Goal: Task Accomplishment & Management: Complete application form

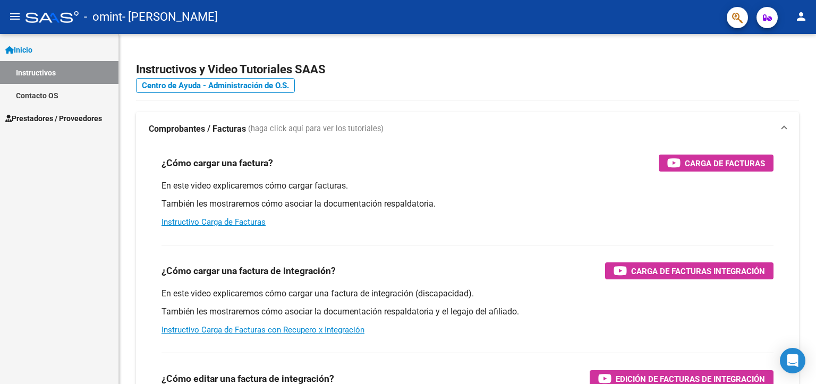
click at [62, 121] on span "Prestadores / Proveedores" at bounding box center [53, 119] width 97 height 12
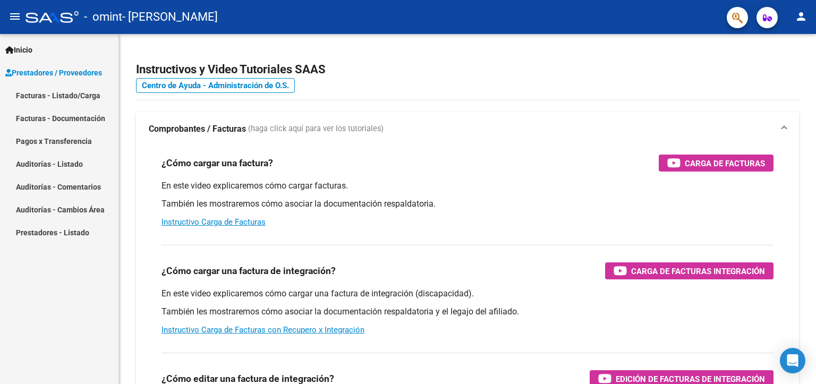
click at [84, 135] on link "Pagos x Transferencia" at bounding box center [59, 141] width 118 height 23
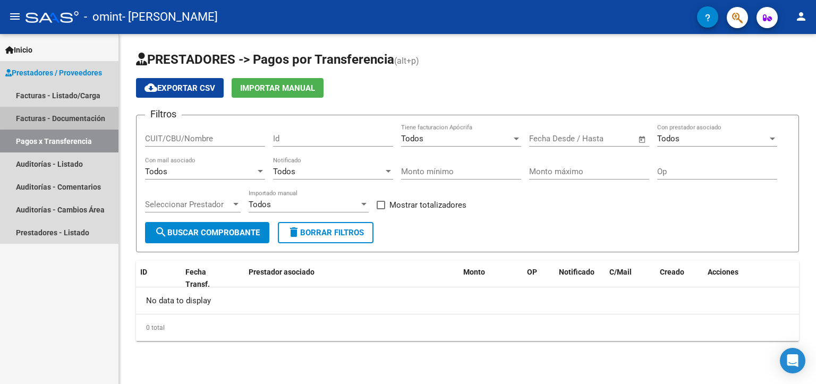
click at [73, 114] on link "Facturas - Documentación" at bounding box center [59, 118] width 118 height 23
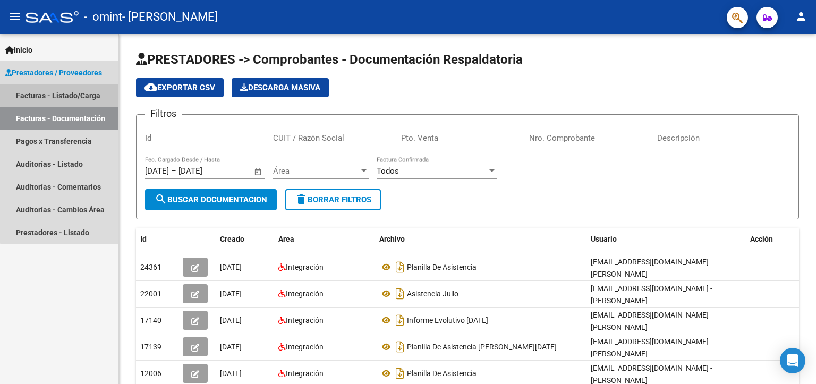
click at [70, 95] on link "Facturas - Listado/Carga" at bounding box center [59, 95] width 118 height 23
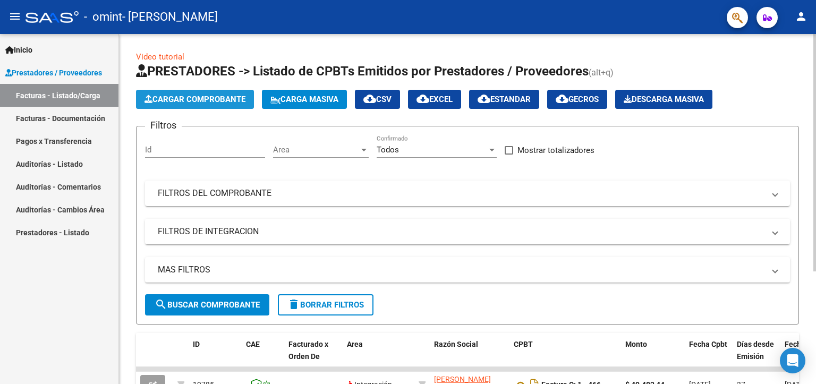
click at [202, 99] on span "Cargar Comprobante" at bounding box center [194, 100] width 101 height 10
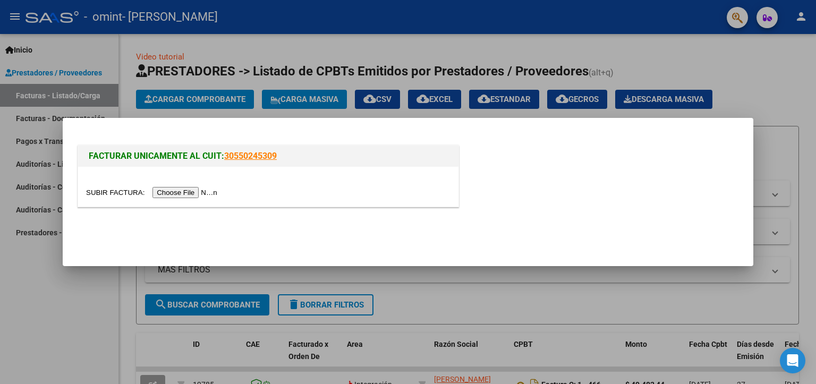
click at [195, 192] on input "file" at bounding box center [153, 192] width 134 height 11
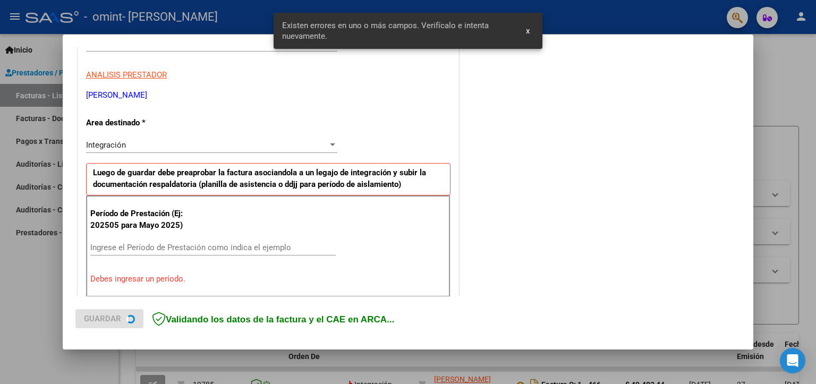
scroll to position [224, 0]
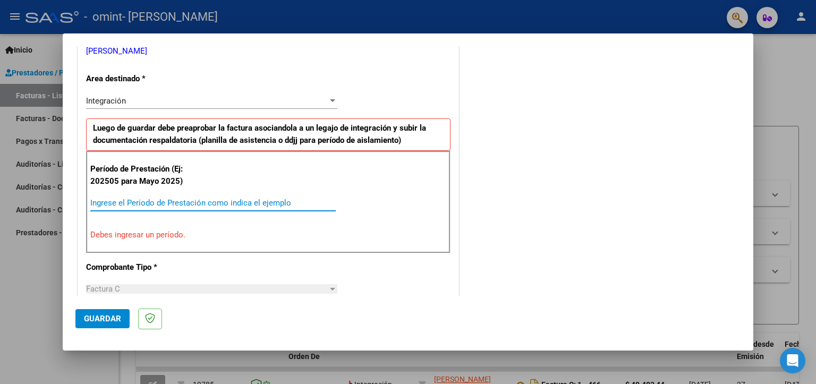
click at [108, 198] on input "Ingrese el Período de Prestación como indica el ejemplo" at bounding box center [212, 203] width 245 height 10
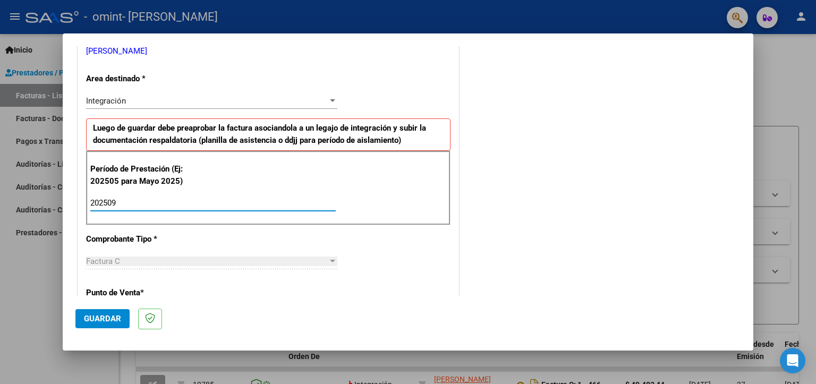
type input "202509"
click at [153, 262] on div "Factura C" at bounding box center [207, 262] width 242 height 10
click at [330, 262] on div at bounding box center [333, 261] width 10 height 8
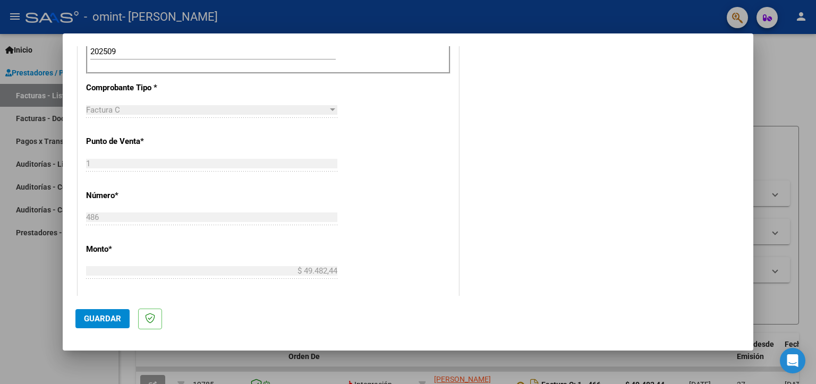
scroll to position [411, 0]
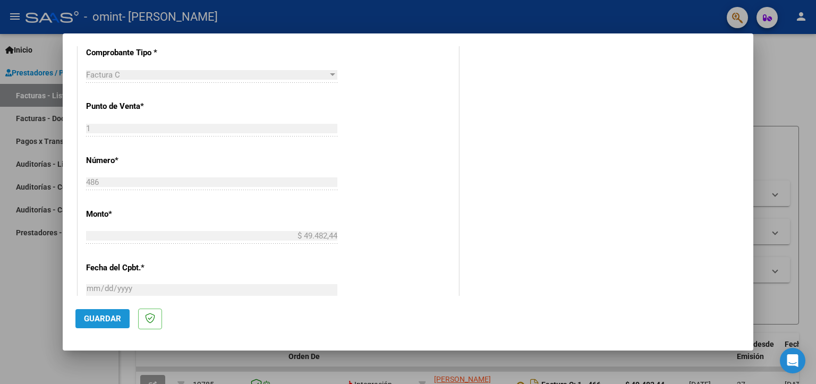
click at [93, 317] on span "Guardar" at bounding box center [102, 319] width 37 height 10
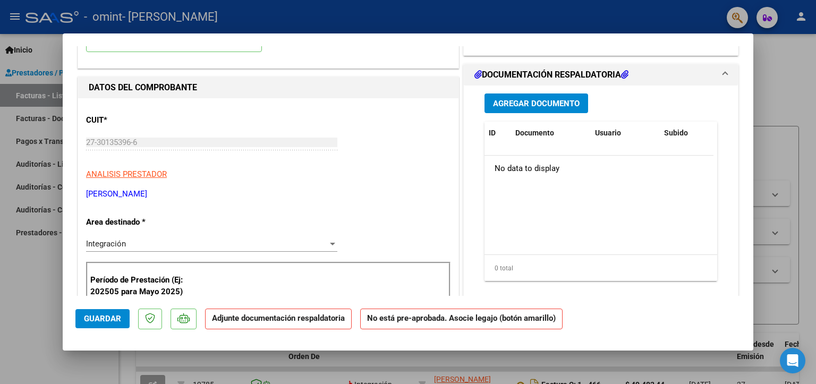
scroll to position [0, 0]
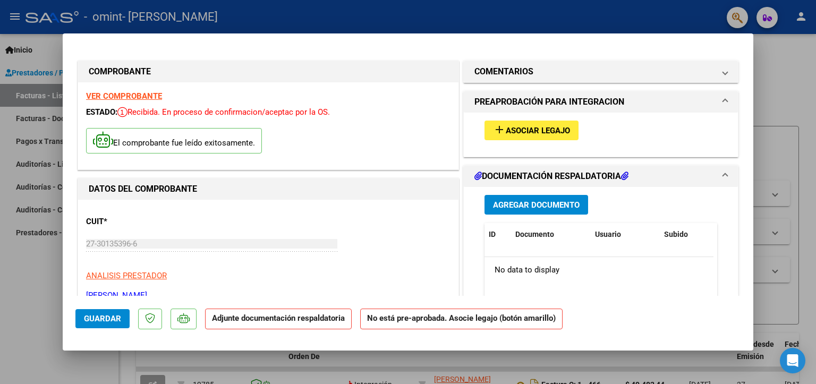
click at [552, 132] on span "Asociar Legajo" at bounding box center [538, 131] width 64 height 10
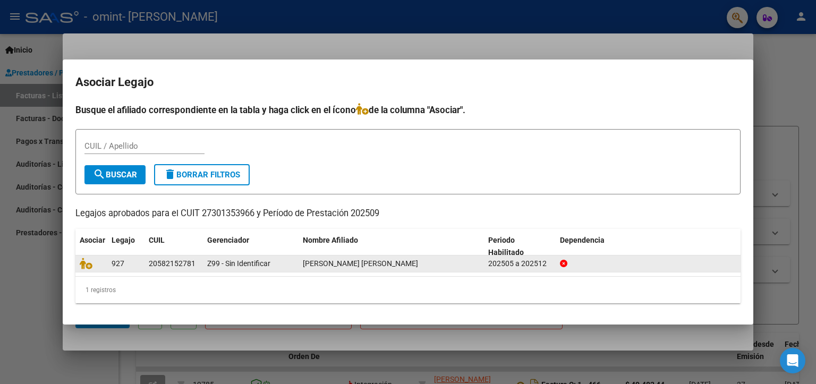
click at [351, 266] on span "[PERSON_NAME] [PERSON_NAME]" at bounding box center [360, 263] width 115 height 8
click at [112, 262] on span "927" at bounding box center [118, 263] width 13 height 8
click at [114, 261] on span "927" at bounding box center [118, 263] width 13 height 8
click at [349, 262] on span "[PERSON_NAME] [PERSON_NAME]" at bounding box center [360, 263] width 115 height 8
click at [470, 267] on div "[PERSON_NAME] [PERSON_NAME]" at bounding box center [391, 264] width 177 height 12
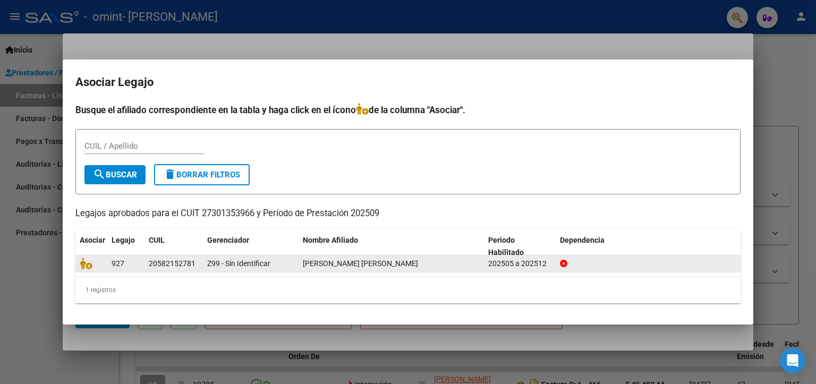
click at [470, 267] on div "[PERSON_NAME] [PERSON_NAME]" at bounding box center [391, 264] width 177 height 12
click at [86, 269] on icon at bounding box center [86, 264] width 13 height 12
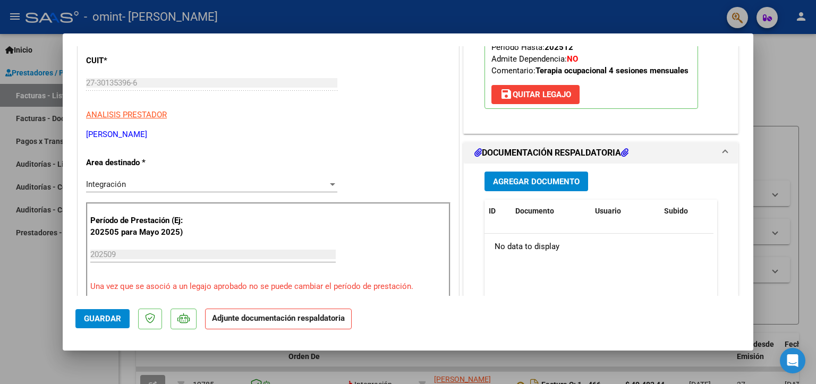
scroll to position [165, 0]
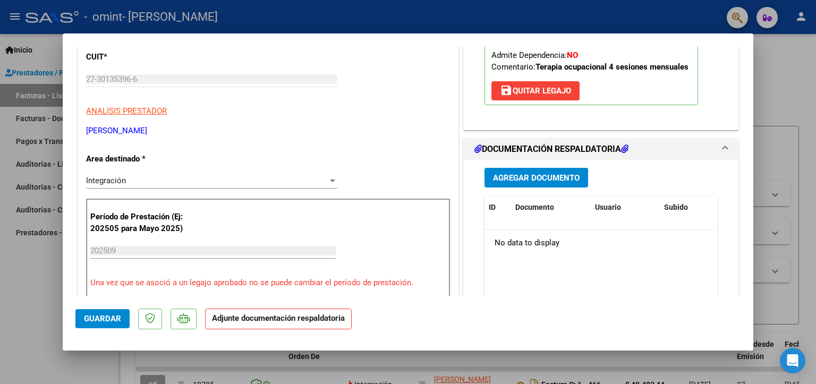
click at [514, 180] on span "Agregar Documento" at bounding box center [536, 178] width 87 height 10
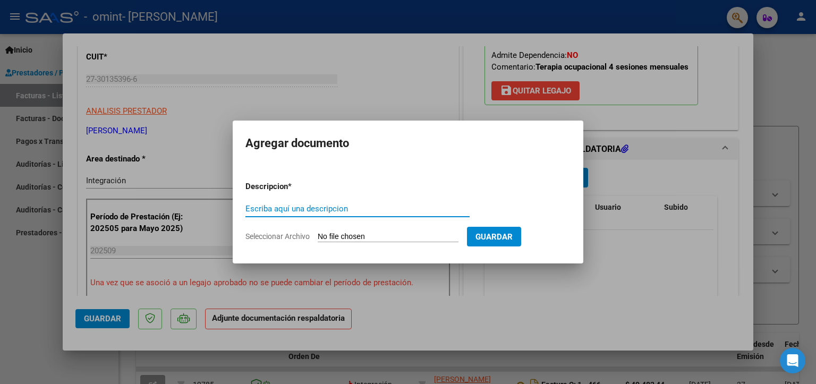
click at [320, 207] on input "Escriba aquí una descripcion" at bounding box center [357, 209] width 224 height 10
click at [278, 209] on input "Escriba aquí una descripcion" at bounding box center [357, 209] width 224 height 10
click at [383, 234] on input "Seleccionar Archivo" at bounding box center [388, 237] width 141 height 10
type input "C:\fakepath\Asistencia Septiembre [PERSON_NAME].pdf"
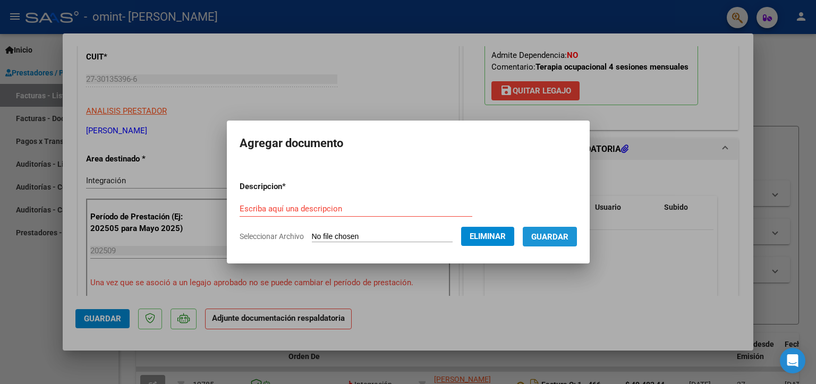
click at [548, 234] on span "Guardar" at bounding box center [549, 237] width 37 height 10
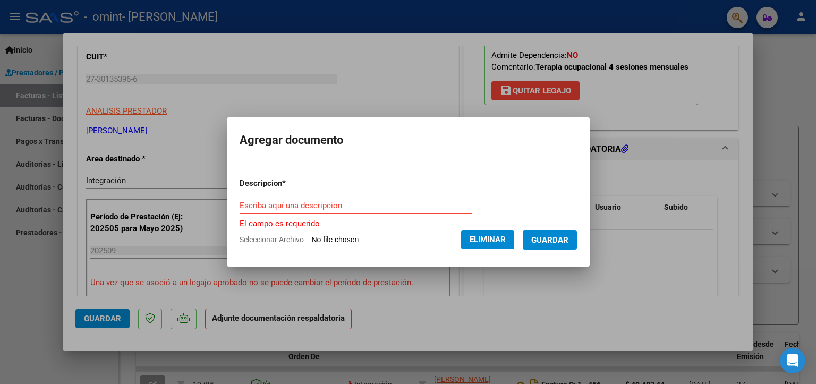
click at [328, 207] on input "Escriba aquí una descripcion" at bounding box center [356, 206] width 233 height 10
drag, startPoint x: 306, startPoint y: 227, endPoint x: 250, endPoint y: 230, distance: 55.8
click at [296, 227] on app-form-text-field "Descripcion * Escriba aquí una descripcion El campo es requerido" at bounding box center [408, 204] width 337 height 52
click at [265, 195] on form "Descripcion * Escriba aquí una descripcion El campo es requerido Seleccionar Ar…" at bounding box center [408, 211] width 337 height 84
click at [263, 208] on input "Escriba aquí una descripcion" at bounding box center [356, 206] width 233 height 10
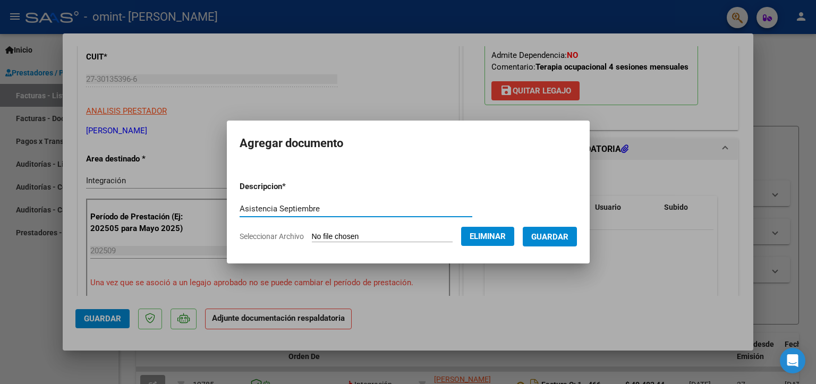
type input "Asistencia Septiembre"
click at [552, 236] on span "Guardar" at bounding box center [549, 237] width 37 height 10
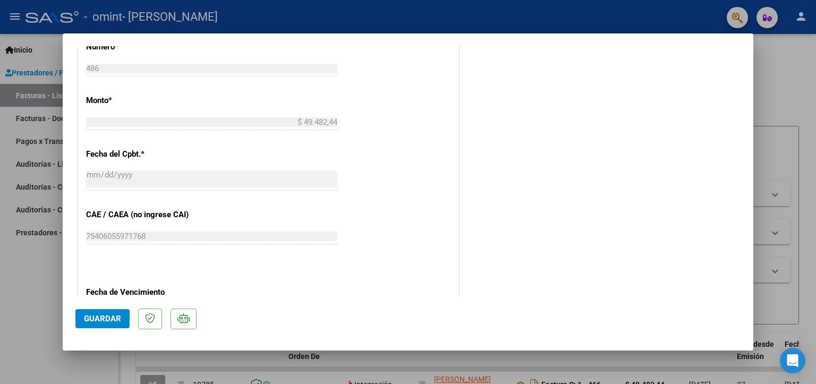
scroll to position [686, 0]
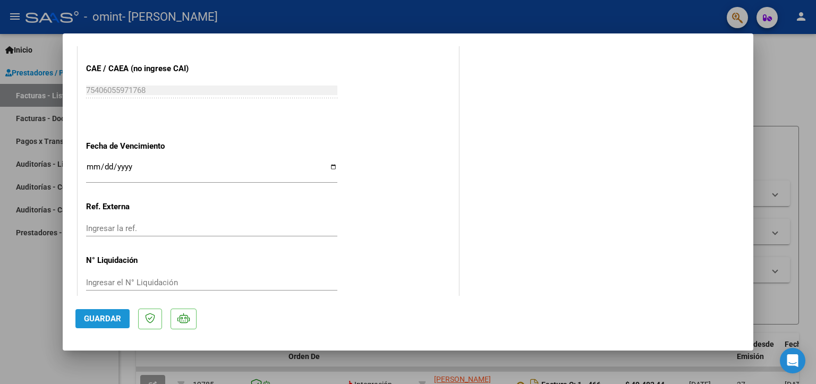
click at [119, 319] on span "Guardar" at bounding box center [102, 319] width 37 height 10
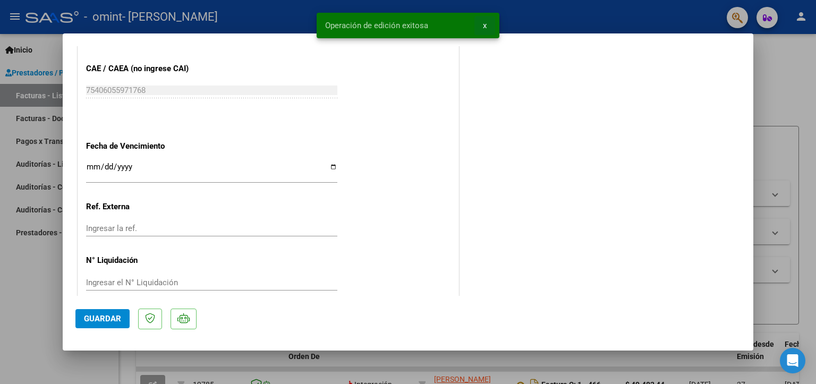
click at [484, 22] on span "x" at bounding box center [485, 26] width 4 height 10
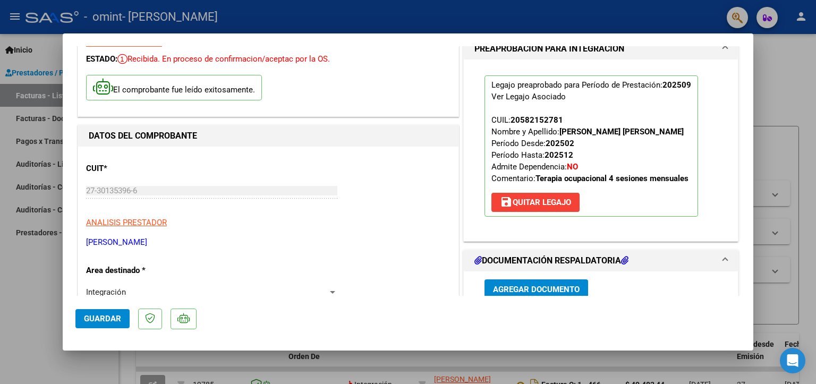
scroll to position [0, 0]
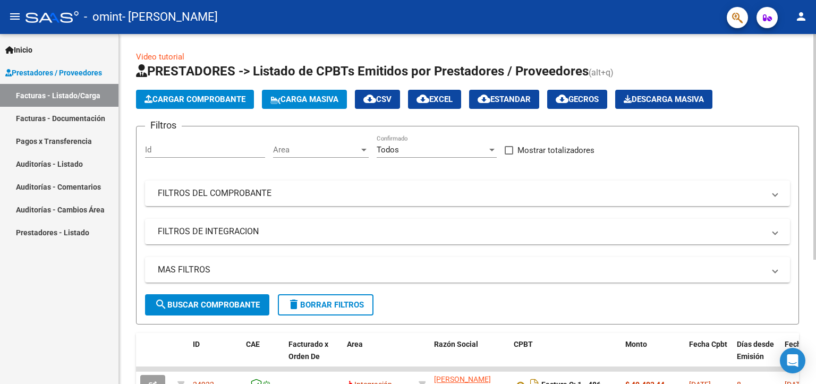
click at [802, 83] on div "Video tutorial PRESTADORES -> Listado de CPBTs Emitidos por Prestadores / Prove…" at bounding box center [467, 301] width 697 height 535
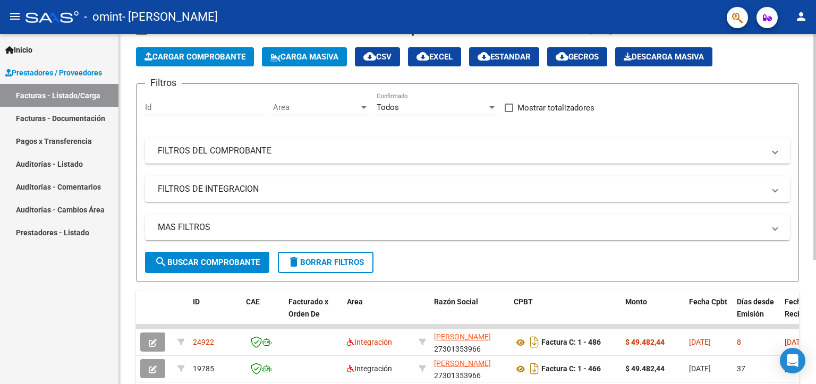
scroll to position [64, 0]
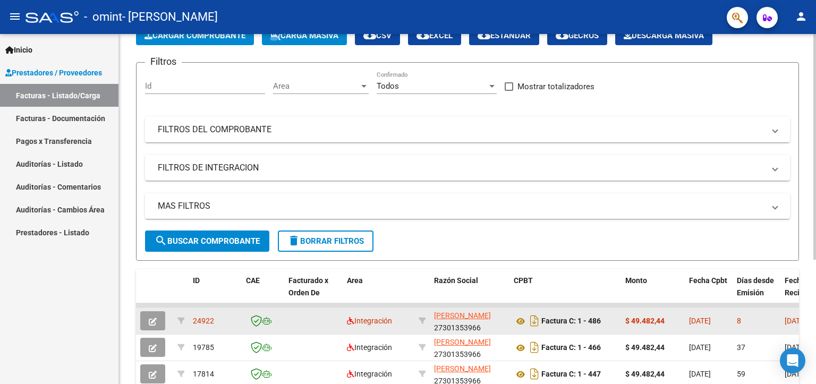
click at [312, 320] on datatable-body-cell at bounding box center [313, 321] width 58 height 26
click at [317, 323] on datatable-body-cell at bounding box center [313, 321] width 58 height 26
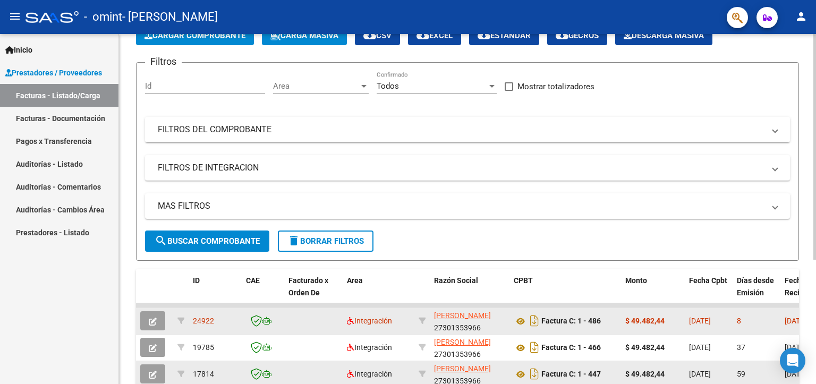
scroll to position [66, 0]
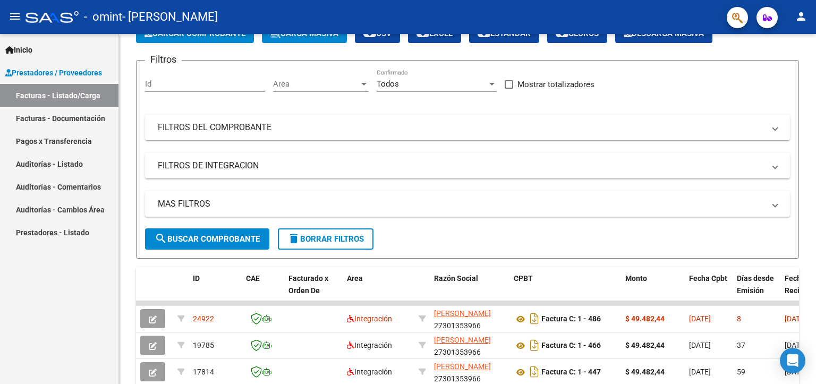
click at [74, 117] on link "Facturas - Documentación" at bounding box center [59, 118] width 118 height 23
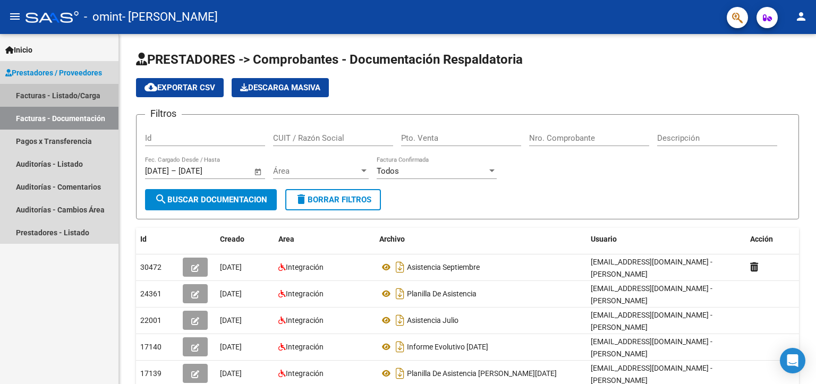
click at [101, 92] on link "Facturas - Listado/Carga" at bounding box center [59, 95] width 118 height 23
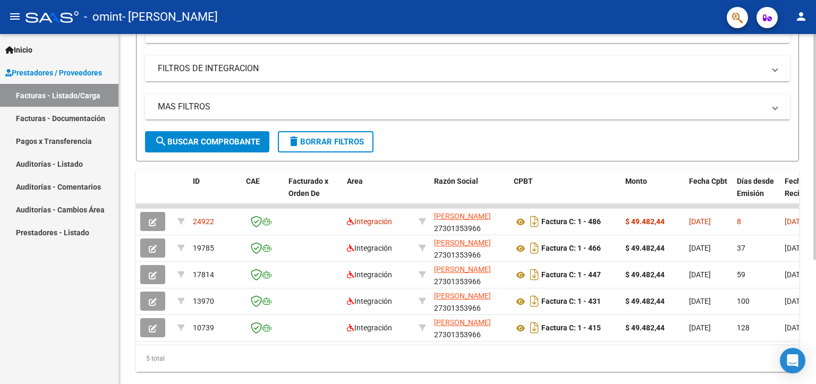
scroll to position [192, 0]
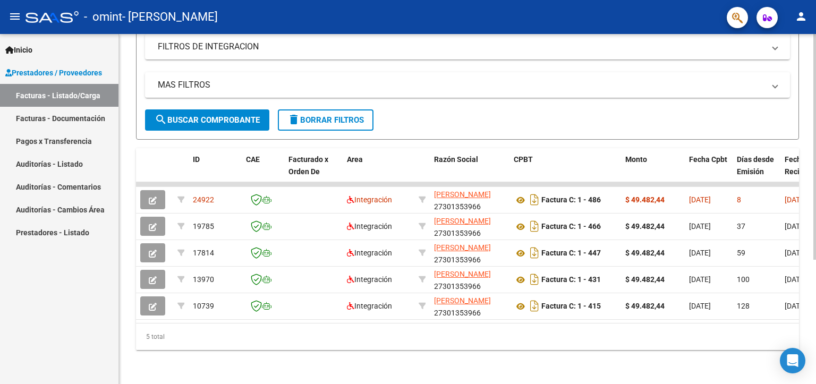
click at [815, 199] on div at bounding box center [814, 147] width 3 height 226
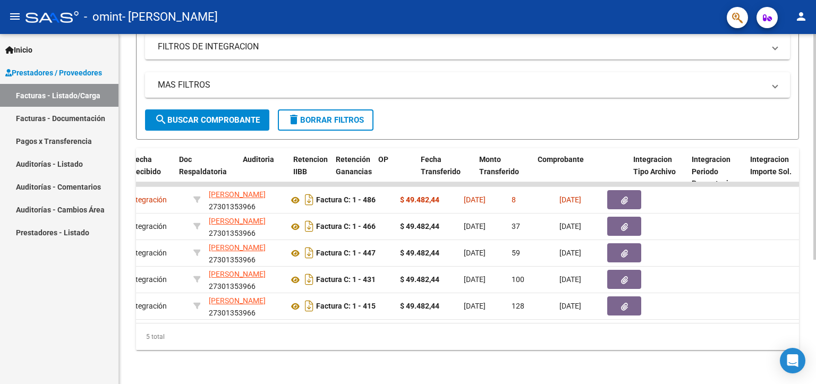
scroll to position [0, 0]
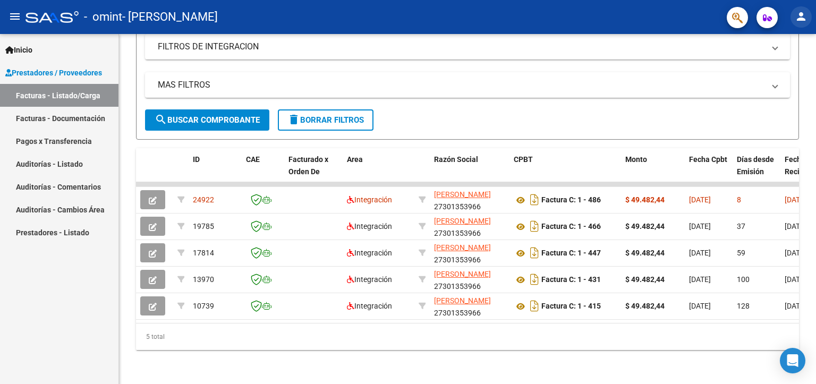
click at [806, 15] on mat-icon "person" at bounding box center [801, 16] width 13 height 13
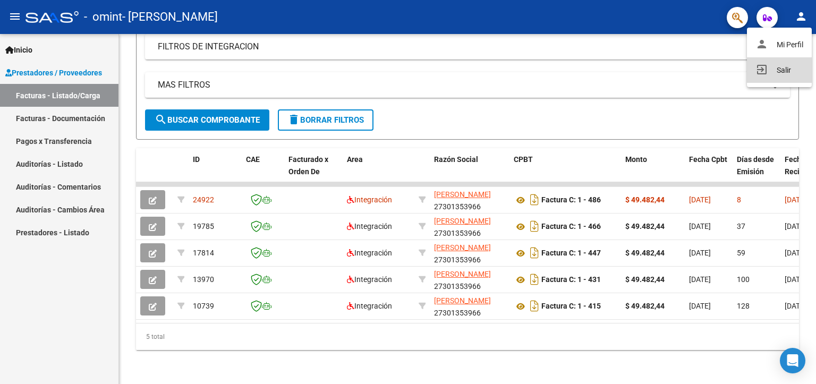
click at [769, 72] on button "exit_to_app Salir" at bounding box center [779, 69] width 65 height 25
